Goal: Task Accomplishment & Management: Manage account settings

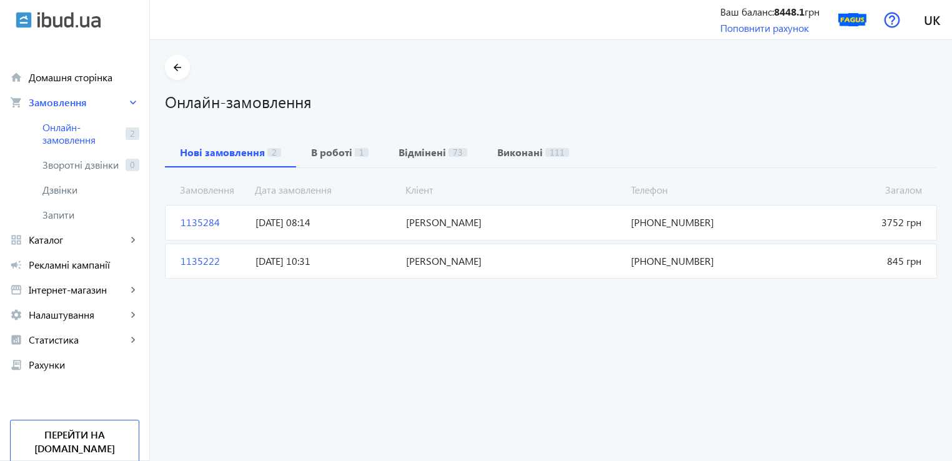
click at [188, 258] on span "1135222" at bounding box center [213, 261] width 75 height 14
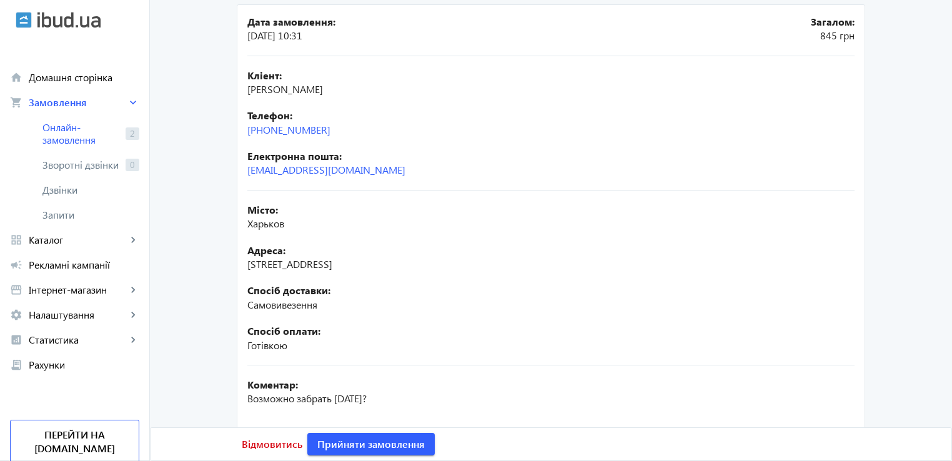
scroll to position [86, 0]
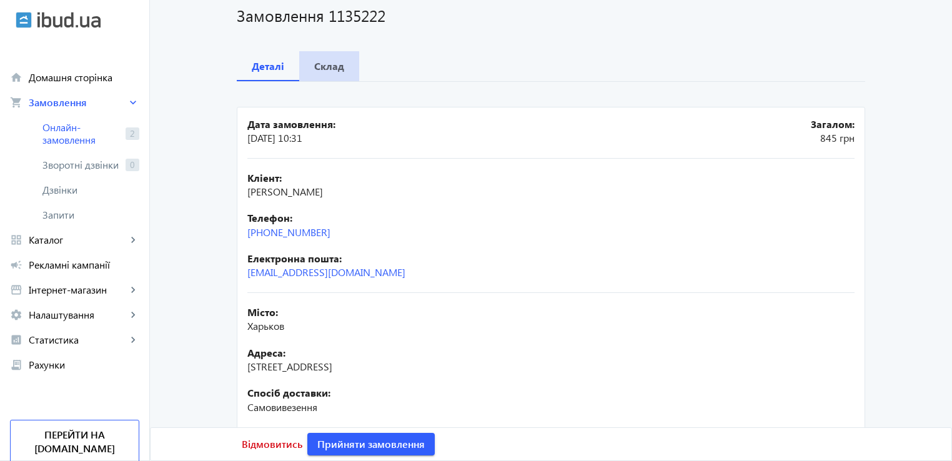
click at [321, 73] on span "Склад" at bounding box center [329, 66] width 30 height 30
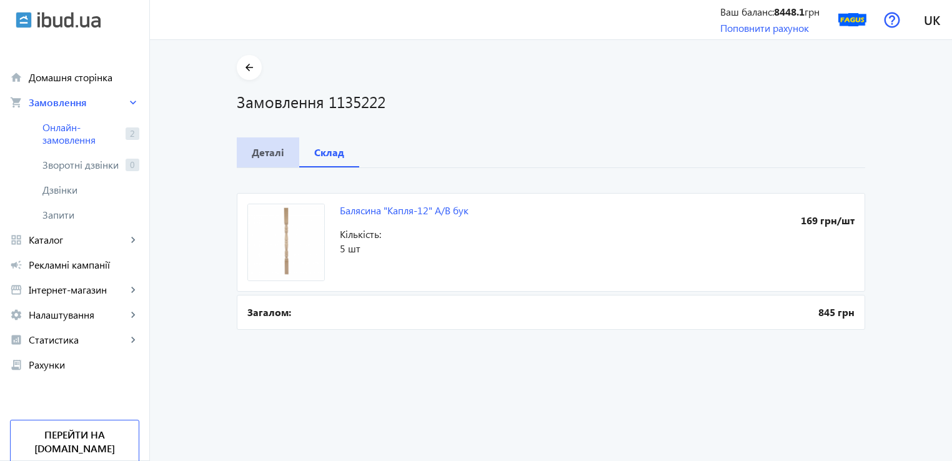
click at [261, 148] on b "Деталі" at bounding box center [268, 152] width 32 height 10
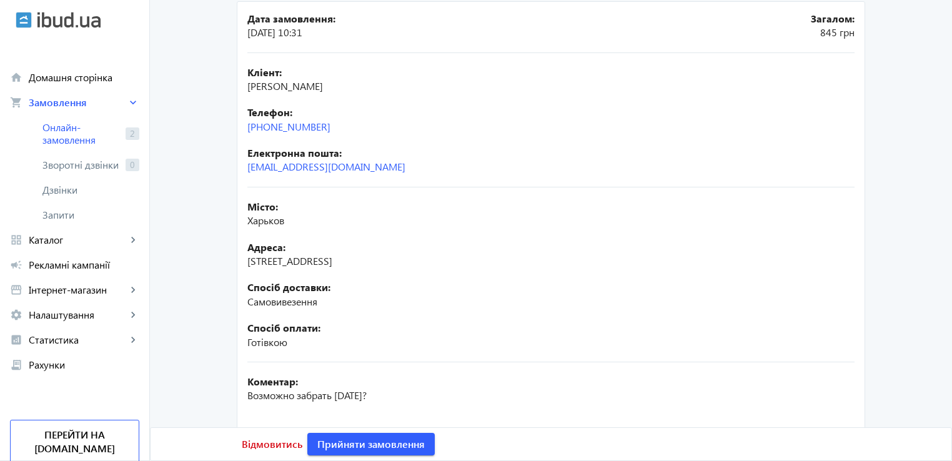
scroll to position [86, 0]
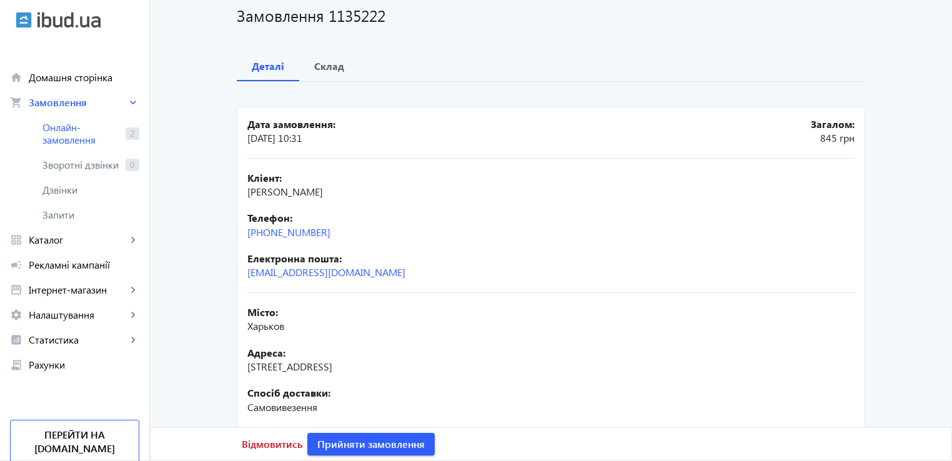
drag, startPoint x: 367, startPoint y: 234, endPoint x: 244, endPoint y: 239, distance: 123.2
click at [247, 239] on div "Кліент: [PERSON_NAME] Телефон: [PHONE_NUMBER] Електронна пошта: [EMAIL_ADDRESS]…" at bounding box center [550, 226] width 607 height 134
copy link "[PHONE_NUMBER]"
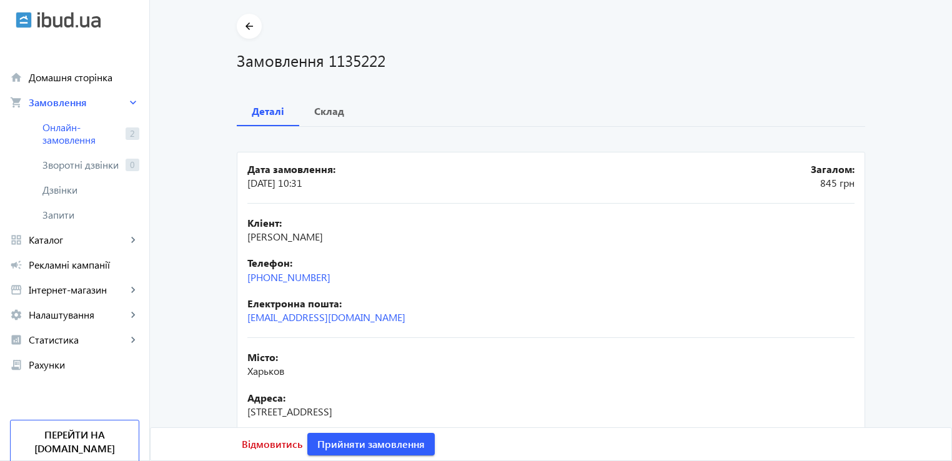
scroll to position [0, 0]
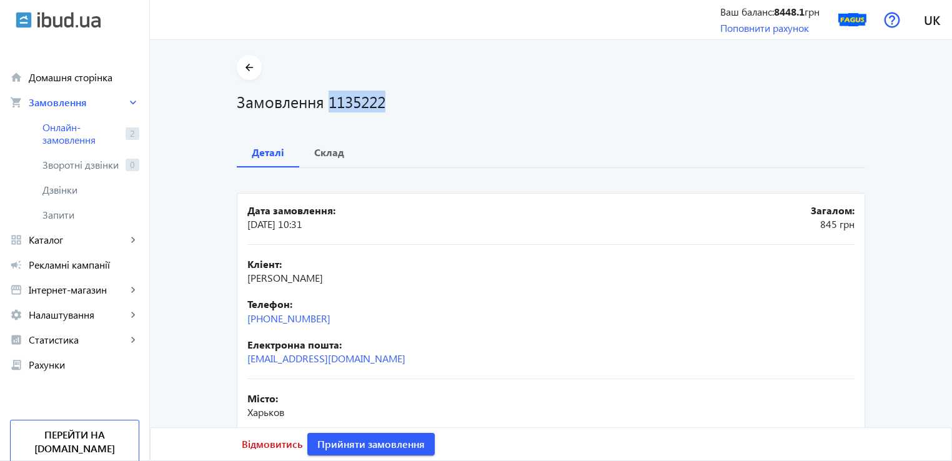
drag, startPoint x: 375, startPoint y: 108, endPoint x: 394, endPoint y: 109, distance: 19.4
click at [394, 109] on h1 "Замовлення 1135222" at bounding box center [551, 102] width 629 height 22
copy h1 "1135222"
click at [280, 443] on span "Відмовитись" at bounding box center [272, 444] width 61 height 14
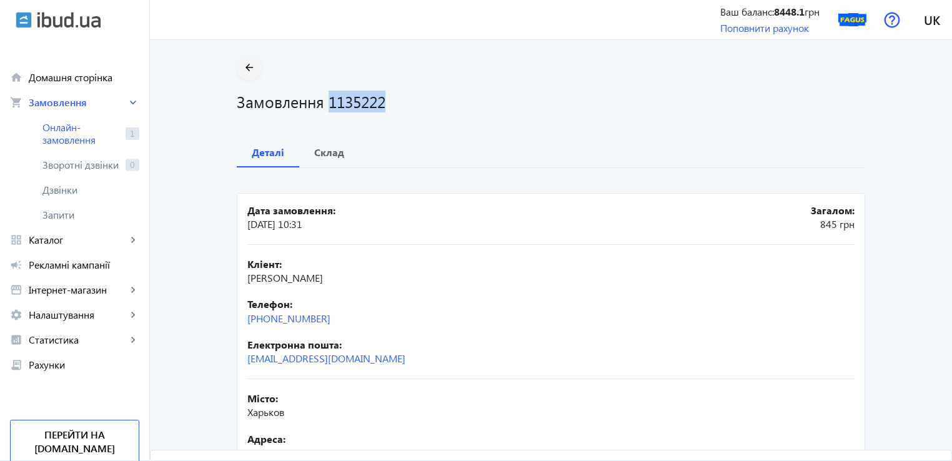
click at [247, 71] on mat-icon "arrow_back" at bounding box center [250, 68] width 16 height 16
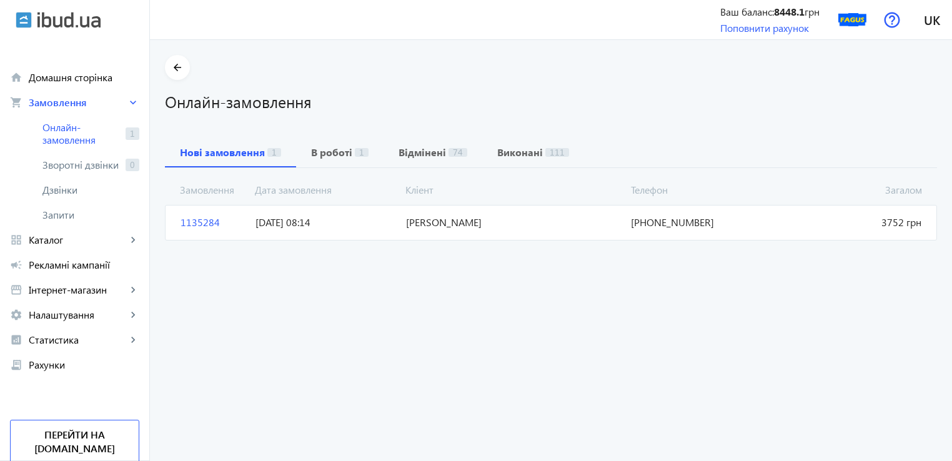
click at [195, 217] on span "1135284" at bounding box center [213, 223] width 75 height 14
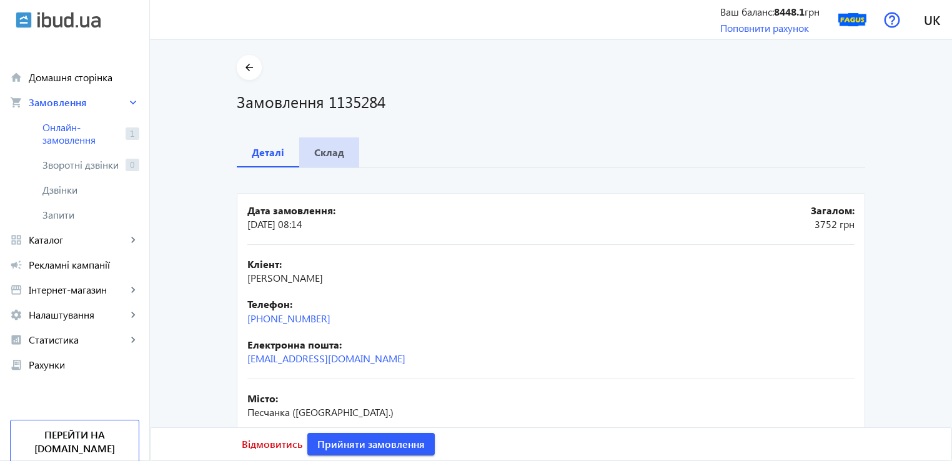
click at [338, 152] on b "Склад" at bounding box center [329, 152] width 30 height 10
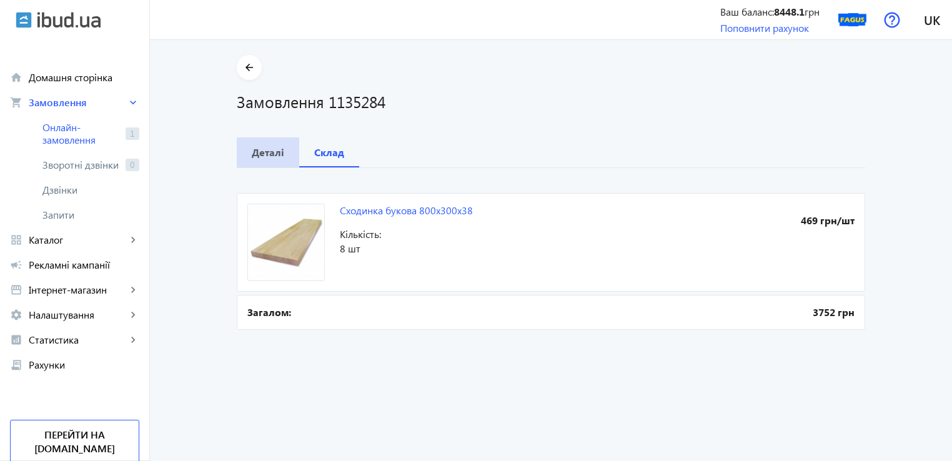
click at [261, 151] on b "Деталі" at bounding box center [268, 152] width 32 height 10
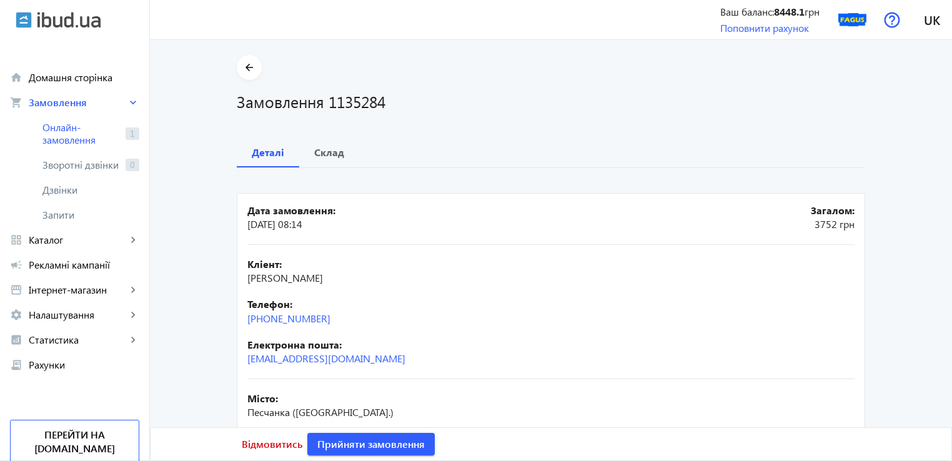
drag, startPoint x: 358, startPoint y: 321, endPoint x: 226, endPoint y: 321, distance: 132.5
click at [226, 321] on div "arrow_back Замовлення 1135284 Деталі Склад Дата замовлення: [DATE] 08:14 Загало…" at bounding box center [551, 347] width 659 height 585
copy link "[PHONE_NUMBER]"
click at [320, 147] on b "Склад" at bounding box center [329, 152] width 30 height 10
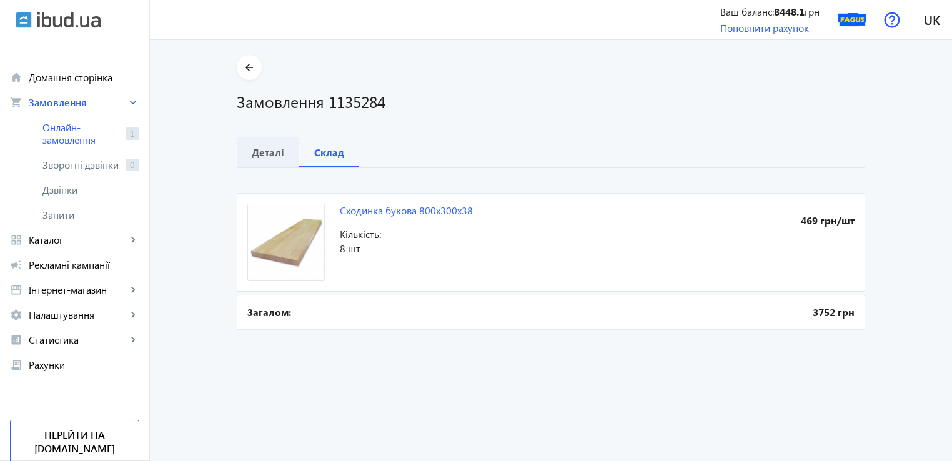
click at [271, 148] on b "Деталі" at bounding box center [268, 152] width 32 height 10
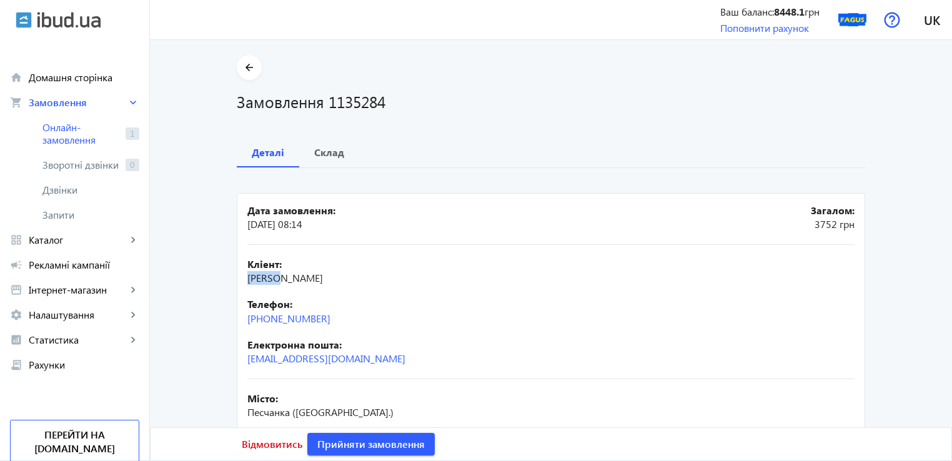
drag, startPoint x: 255, startPoint y: 279, endPoint x: 229, endPoint y: 276, distance: 26.4
click at [229, 276] on div "arrow_back Замовлення 1135284 Деталі Склад Дата замовлення: [DATE] 08:14 Загало…" at bounding box center [551, 347] width 659 height 585
copy span "[PERSON_NAME]"
click at [323, 281] on span "[PERSON_NAME]" at bounding box center [285, 277] width 76 height 13
drag, startPoint x: 275, startPoint y: 276, endPoint x: 322, endPoint y: 249, distance: 54.6
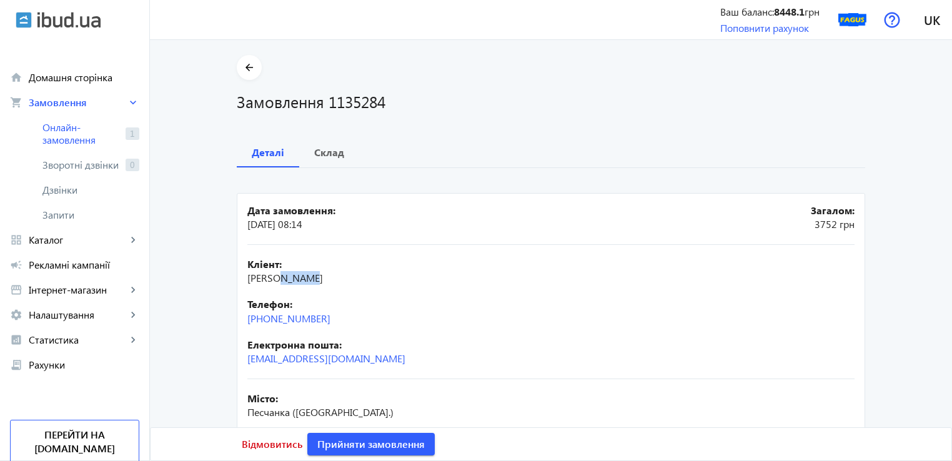
click at [305, 284] on span "[PERSON_NAME]" at bounding box center [285, 277] width 76 height 13
copy span "[PERSON_NAME]"
drag, startPoint x: 329, startPoint y: 298, endPoint x: 312, endPoint y: 276, distance: 28.1
click at [329, 296] on div "Кліент: [PERSON_NAME] Телефон: [PHONE_NUMBER] Електронна пошта: [EMAIL_ADDRESS]…" at bounding box center [550, 312] width 607 height 134
drag, startPoint x: 316, startPoint y: 278, endPoint x: 375, endPoint y: 291, distance: 60.8
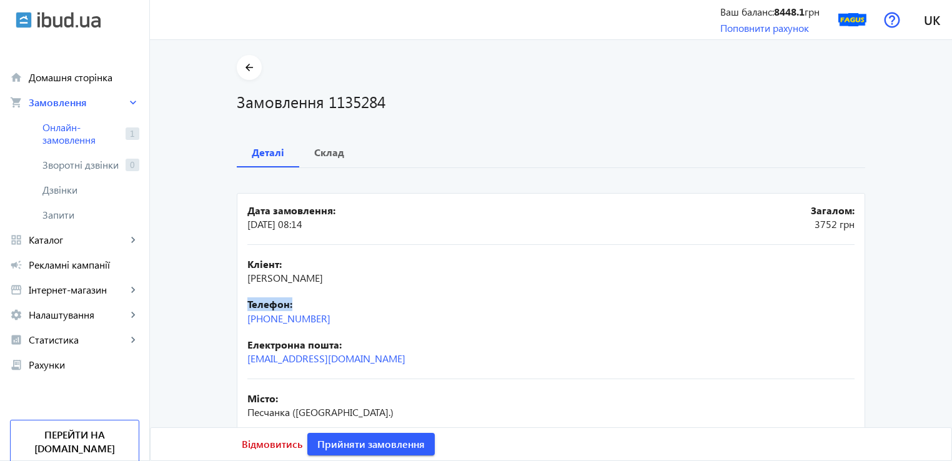
click at [375, 291] on div "Кліент: [PERSON_NAME] Телефон: [PHONE_NUMBER] Електронна пошта: [EMAIL_ADDRESS]…" at bounding box center [550, 312] width 607 height 134
copy div "Анатольевич Телефон:"
click at [362, 302] on b "Телефон:" at bounding box center [550, 304] width 607 height 14
drag, startPoint x: 309, startPoint y: 278, endPoint x: 380, endPoint y: 286, distance: 71.0
click at [380, 286] on div "Кліент: [PERSON_NAME] Телефон: [PHONE_NUMBER] Електронна пошта: [EMAIL_ADDRESS]…" at bounding box center [550, 312] width 607 height 134
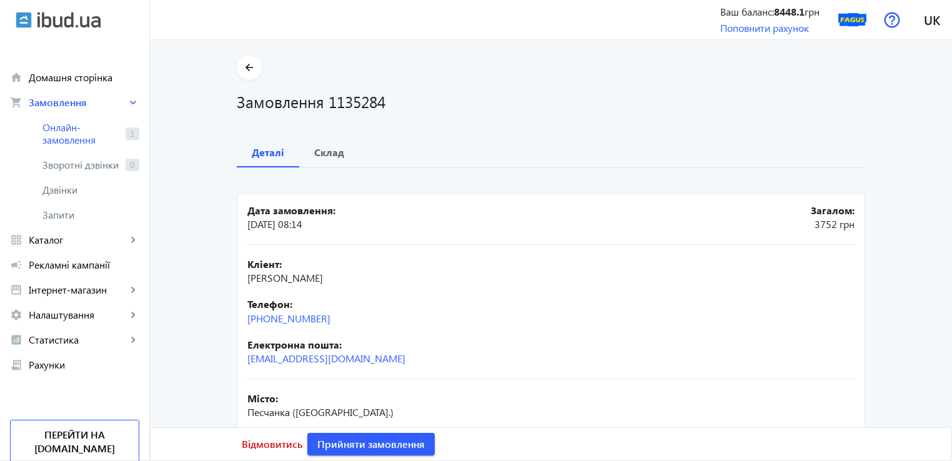
copy span "[PERSON_NAME]"
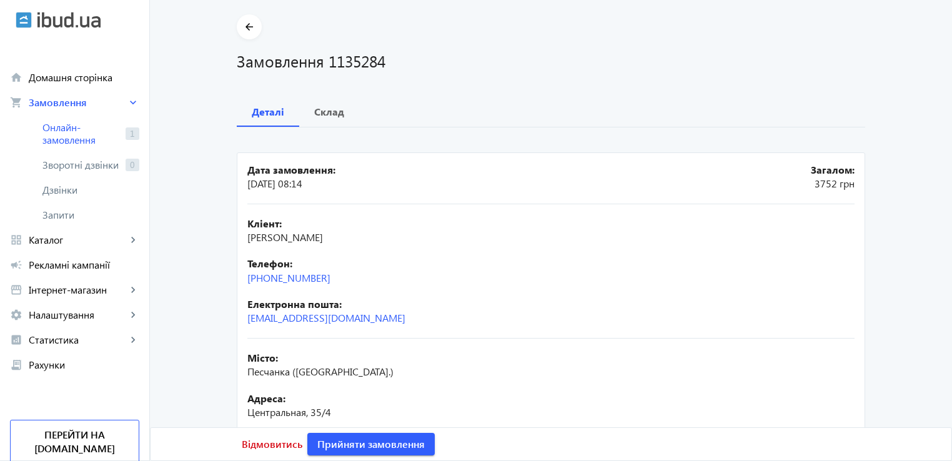
scroll to position [62, 0]
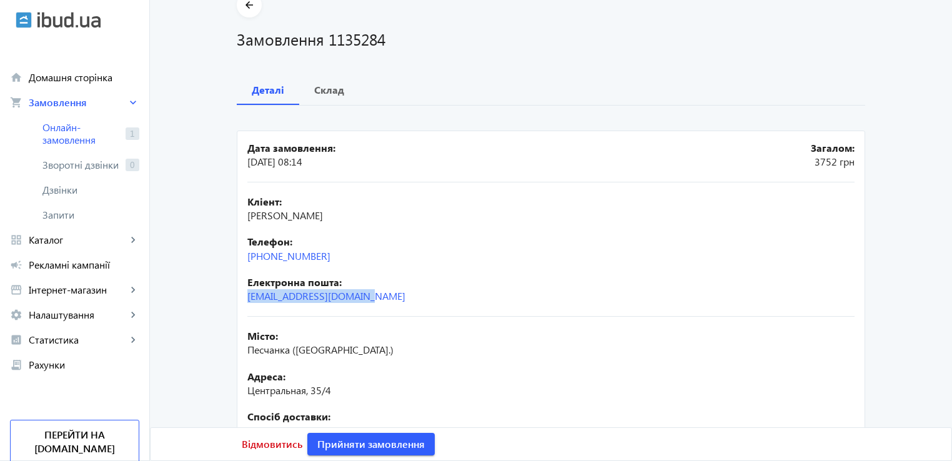
drag, startPoint x: 410, startPoint y: 308, endPoint x: 235, endPoint y: 302, distance: 175.1
click at [237, 302] on mat-card "Дата замовлення: [DATE] 08:14 Загалом: 3752 грн Кліент: [PERSON_NAME] Телефон: …" at bounding box center [551, 353] width 629 height 444
copy link "[EMAIL_ADDRESS][DOMAIN_NAME]"
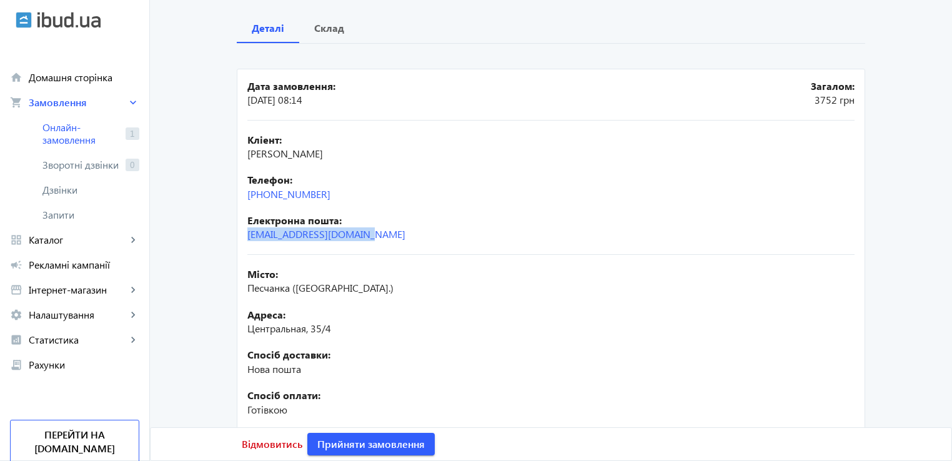
scroll to position [125, 0]
drag, startPoint x: 289, startPoint y: 289, endPoint x: 216, endPoint y: 287, distance: 73.7
click at [216, 287] on main "arrow_back Замовлення 1135284 Деталі Склад Дата замовлення: [DATE] 08:14 Загало…" at bounding box center [551, 222] width 802 height 585
copy span "Песчанка"
click at [316, 32] on b "Склад" at bounding box center [329, 27] width 30 height 10
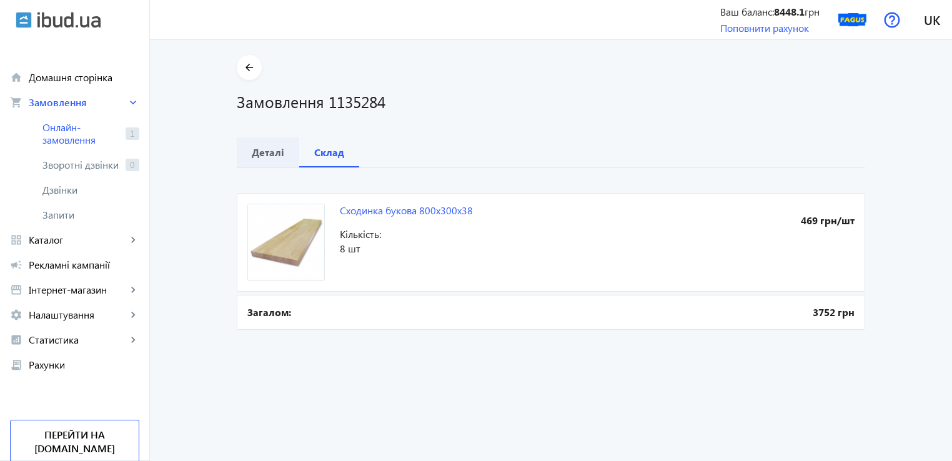
click at [254, 156] on b "Деталі" at bounding box center [268, 152] width 32 height 10
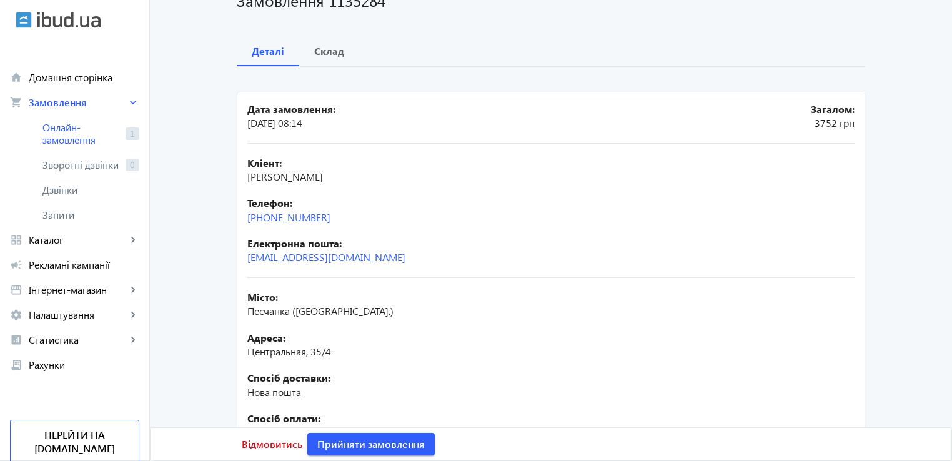
scroll to position [221, 0]
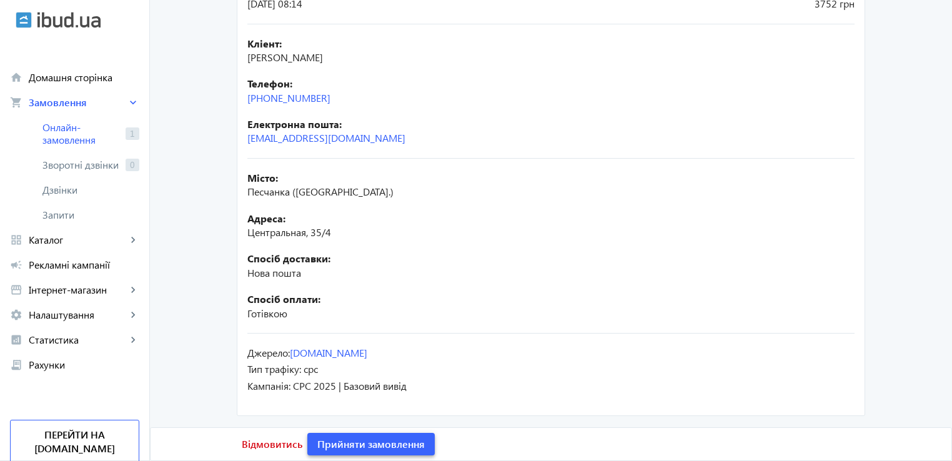
click at [349, 447] on span "Прийняти замовлення" at bounding box center [370, 444] width 107 height 14
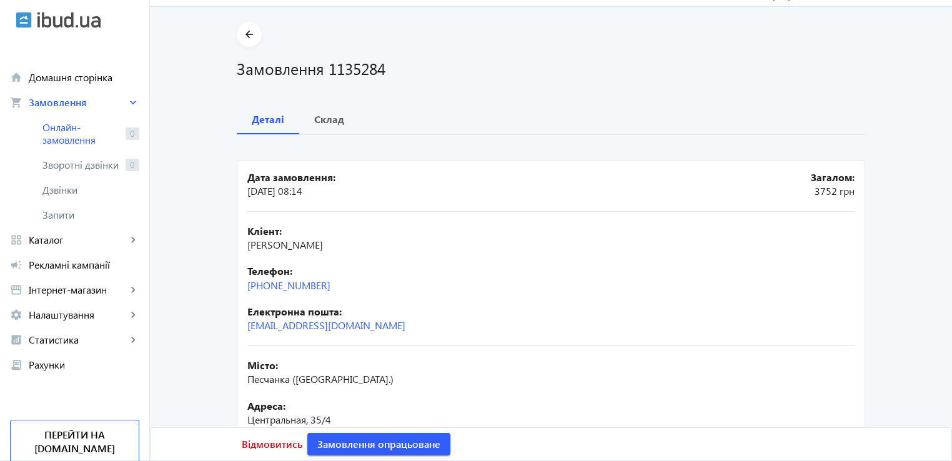
scroll to position [0, 0]
